Goal: Task Accomplishment & Management: Use online tool/utility

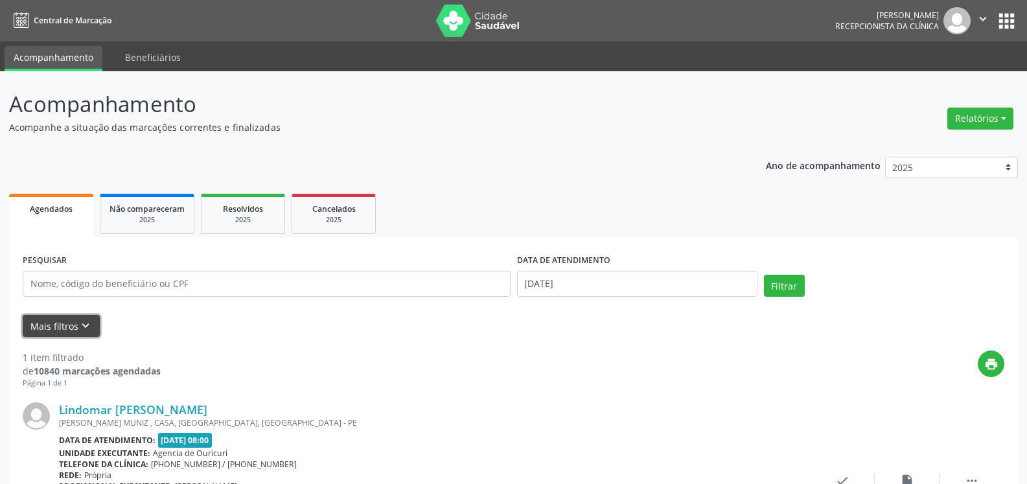
click at [63, 329] on button "Mais filtros keyboard_arrow_down" at bounding box center [61, 326] width 77 height 23
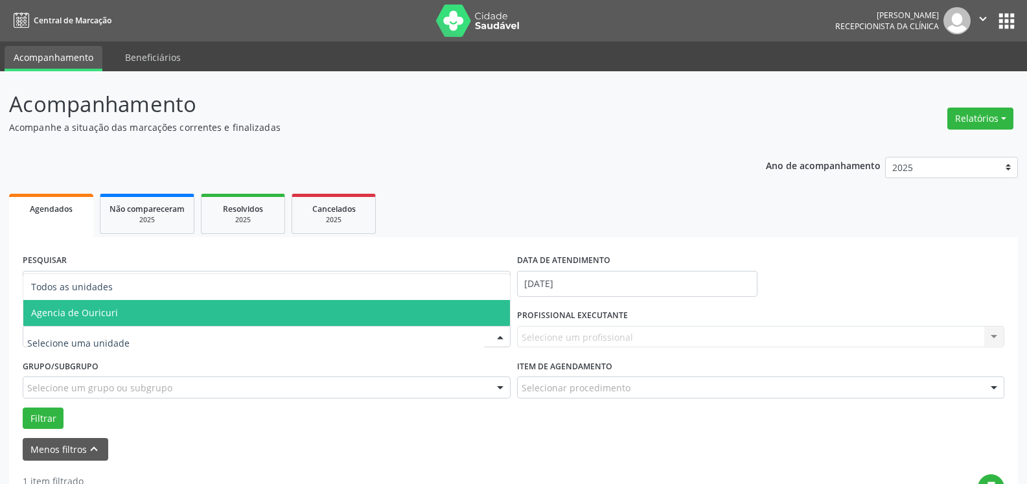
click at [122, 316] on span "Agencia de Ouricuri" at bounding box center [266, 313] width 487 height 26
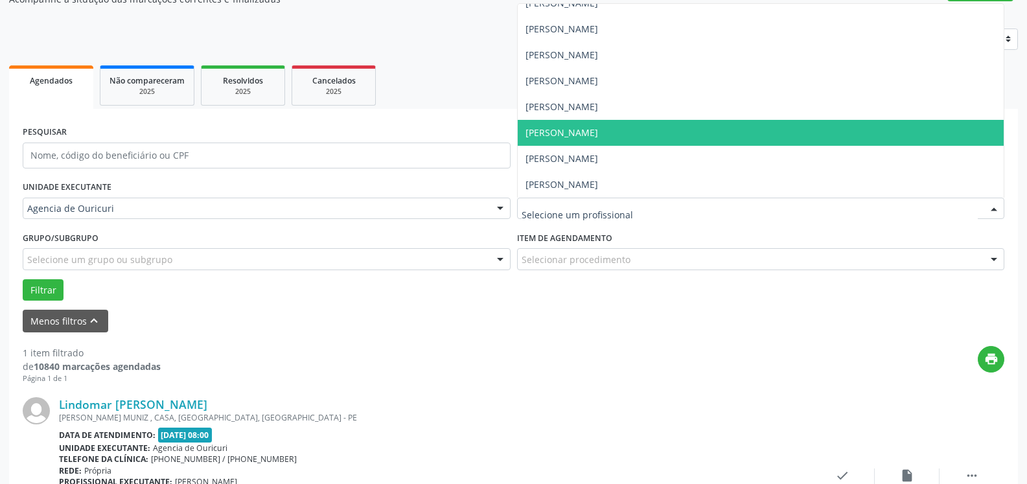
scroll to position [130, 0]
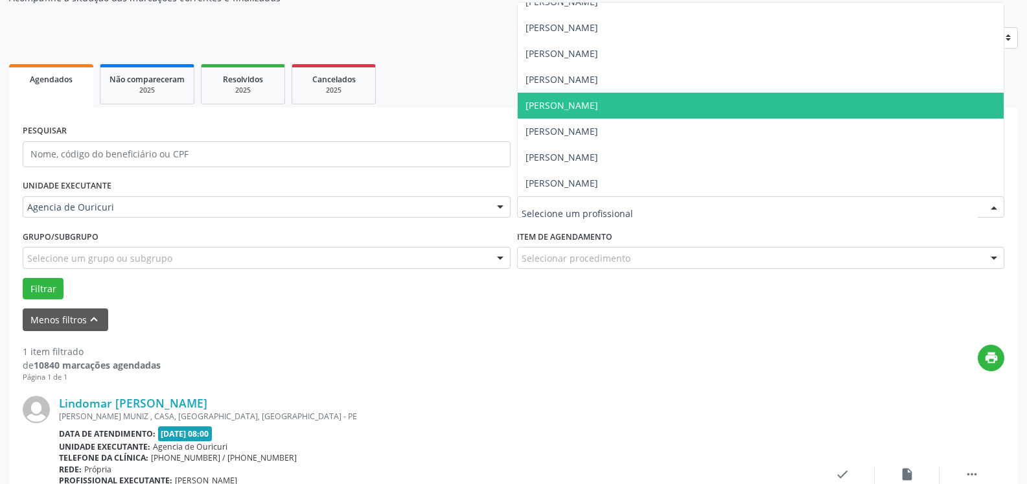
click at [593, 101] on span "[PERSON_NAME]" at bounding box center [561, 105] width 73 height 12
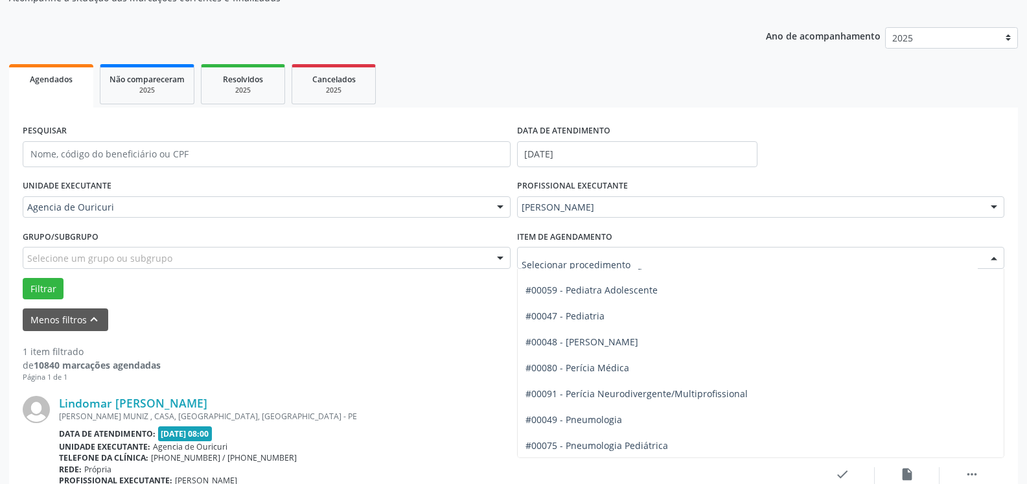
scroll to position [1944, 0]
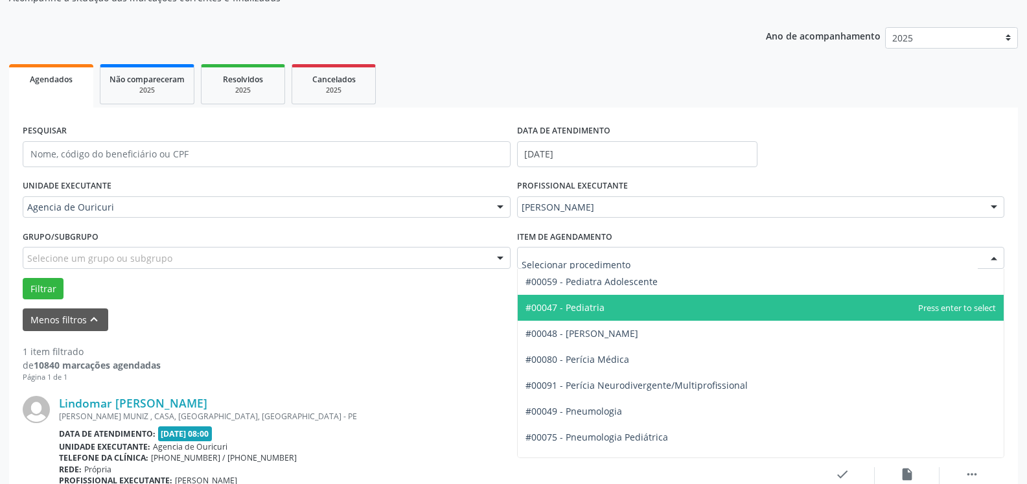
click at [586, 299] on span "#00047 - Pediatria" at bounding box center [761, 308] width 487 height 26
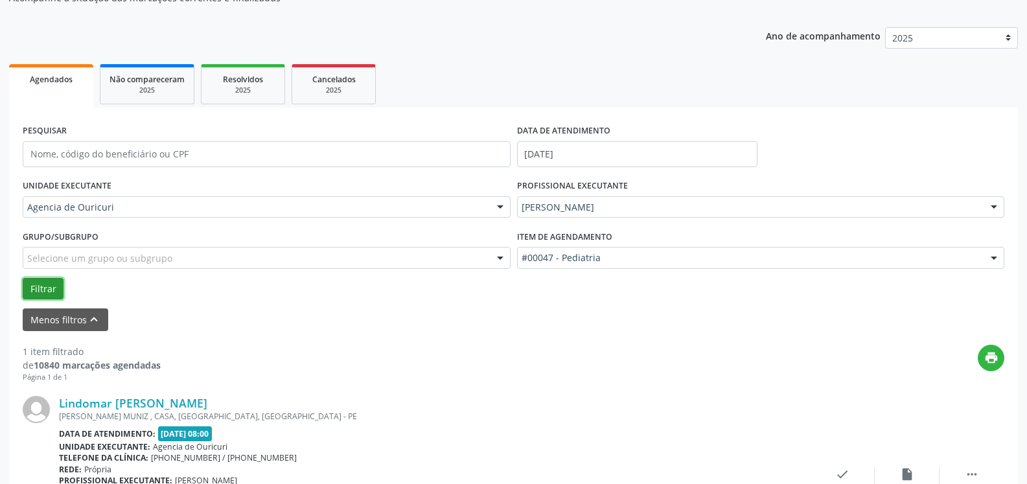
click at [36, 288] on button "Filtrar" at bounding box center [43, 289] width 41 height 22
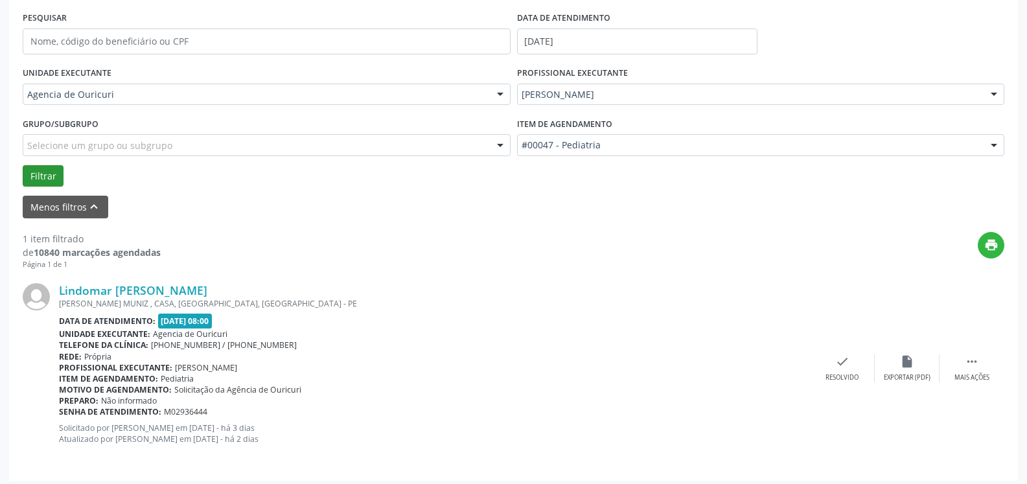
scroll to position [248, 0]
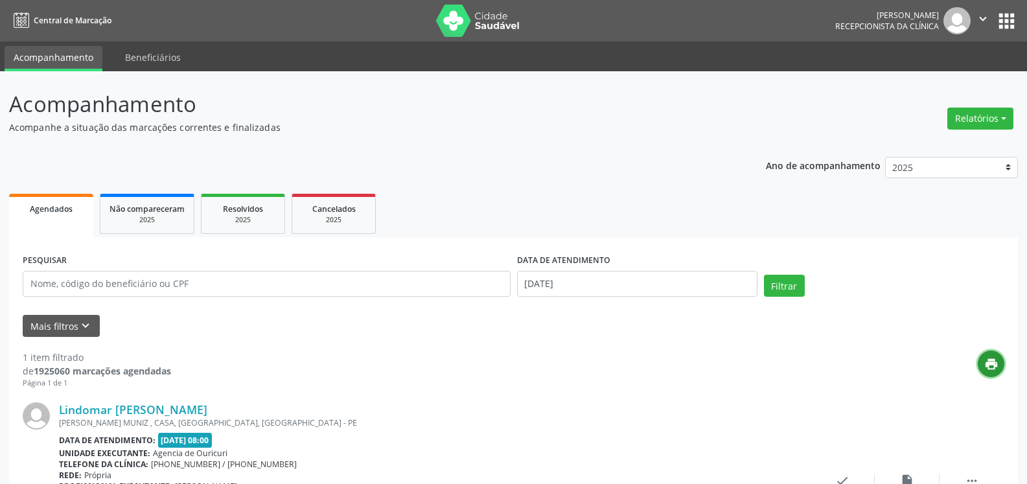
click at [997, 365] on icon "print" at bounding box center [991, 364] width 14 height 14
